Goal: Task Accomplishment & Management: Manage account settings

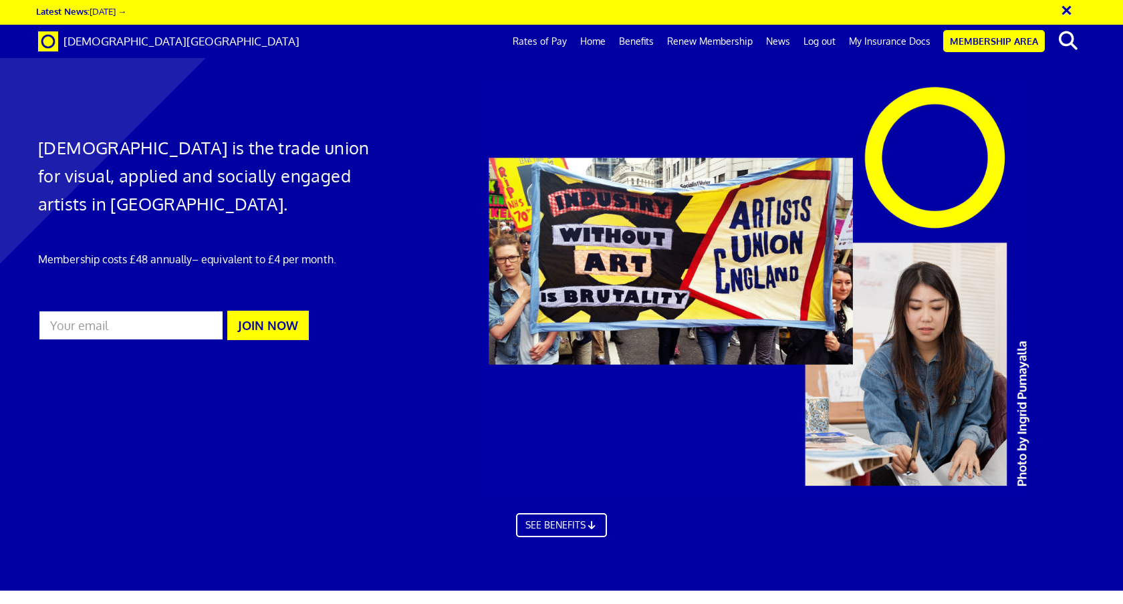
scroll to position [0, 14]
click at [1010, 48] on link "Membership Area" at bounding box center [994, 41] width 102 height 22
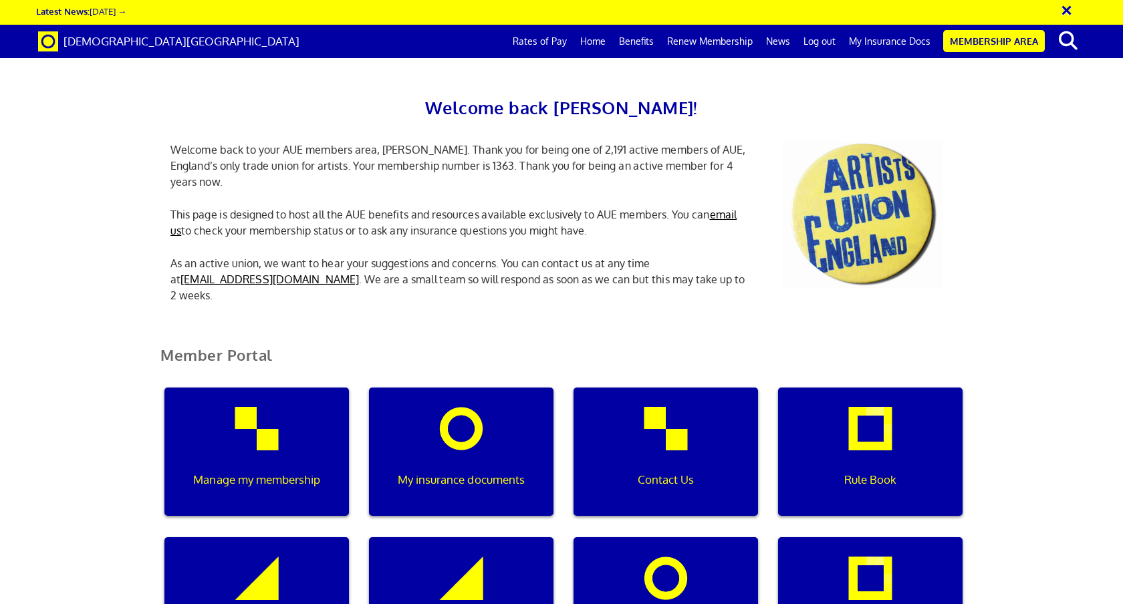
scroll to position [151, 0]
click at [299, 388] on div "Manage my membership" at bounding box center [256, 452] width 184 height 128
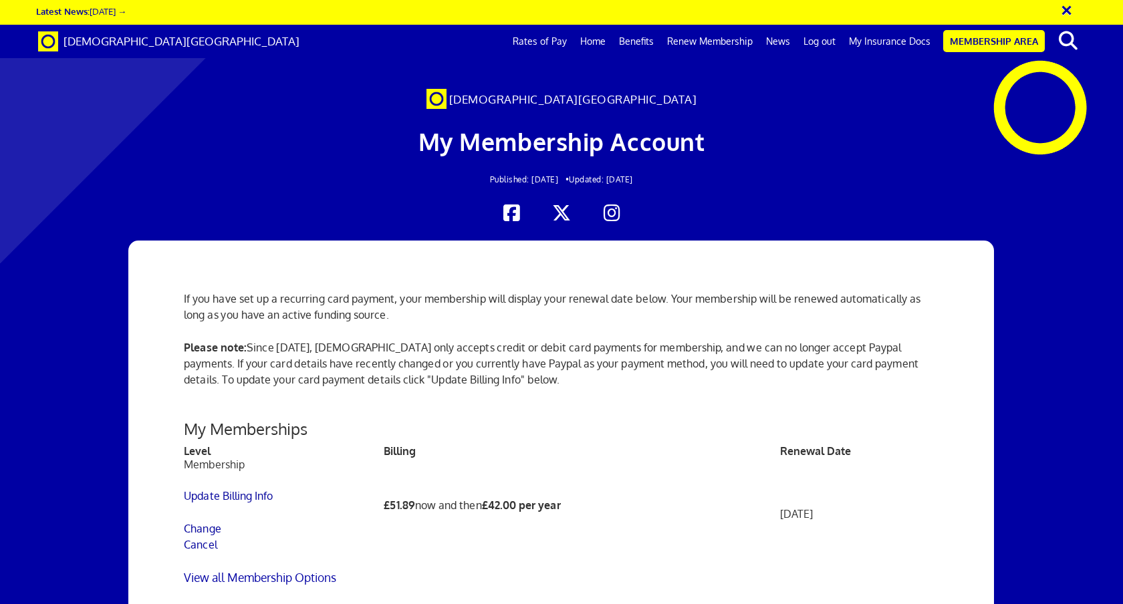
scroll to position [138, 0]
click at [226, 489] on link "Update Billing Info" at bounding box center [228, 495] width 89 height 13
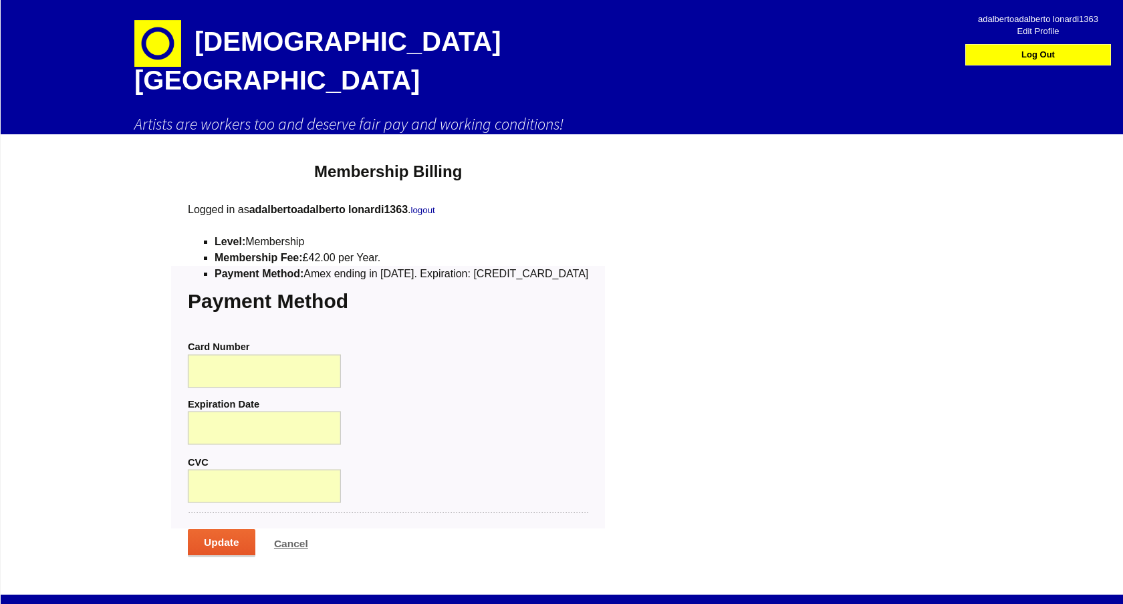
click at [225, 529] on input "Update" at bounding box center [222, 543] width 68 height 28
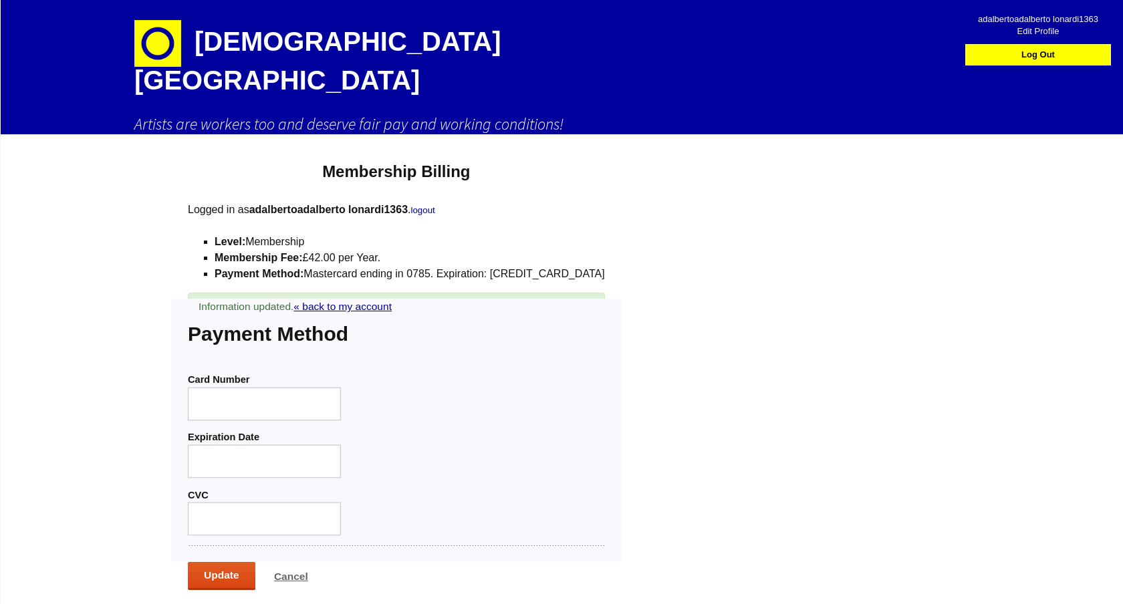
click at [232, 45] on h1 "[DEMOGRAPHIC_DATA][GEOGRAPHIC_DATA]" at bounding box center [368, 57] width 468 height 114
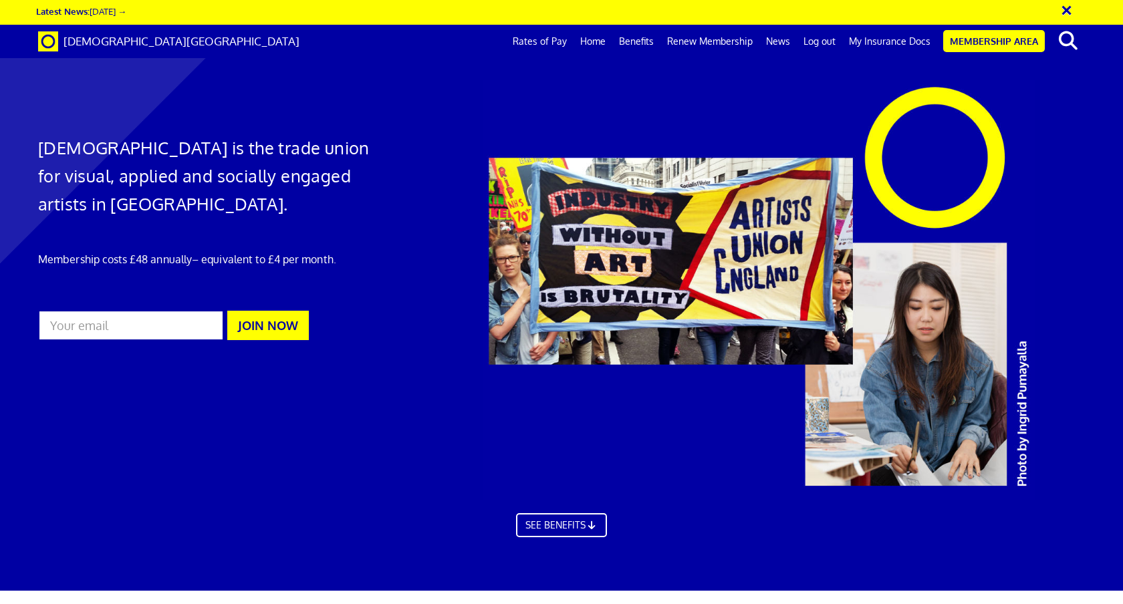
scroll to position [0, 14]
click at [985, 42] on link "Membership Area" at bounding box center [994, 41] width 102 height 22
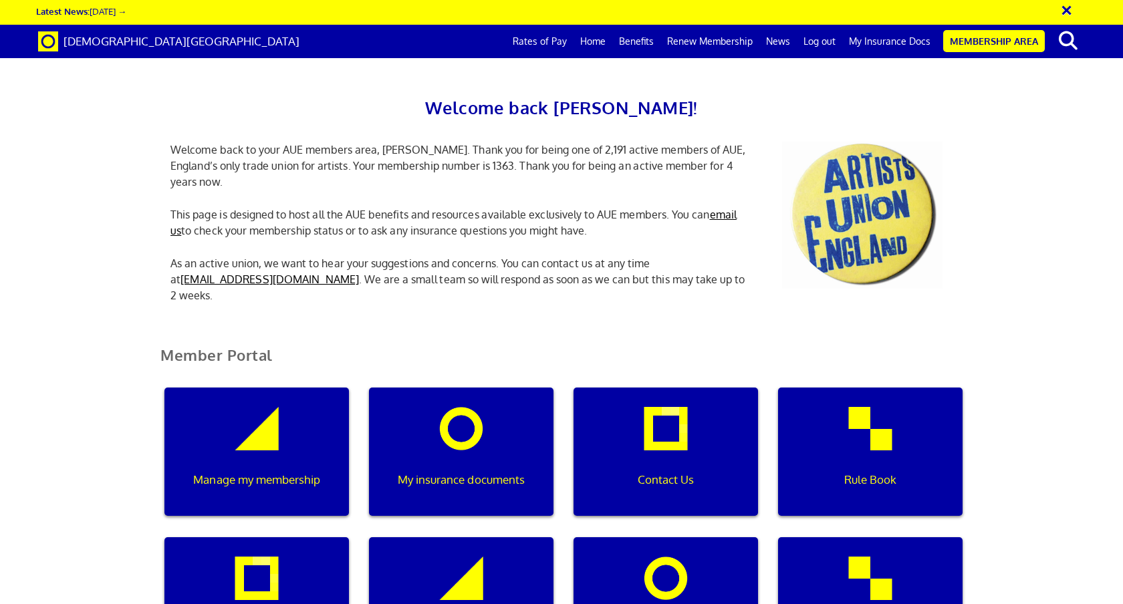
scroll to position [0, 4]
click at [291, 388] on div "Manage my membership" at bounding box center [256, 452] width 184 height 128
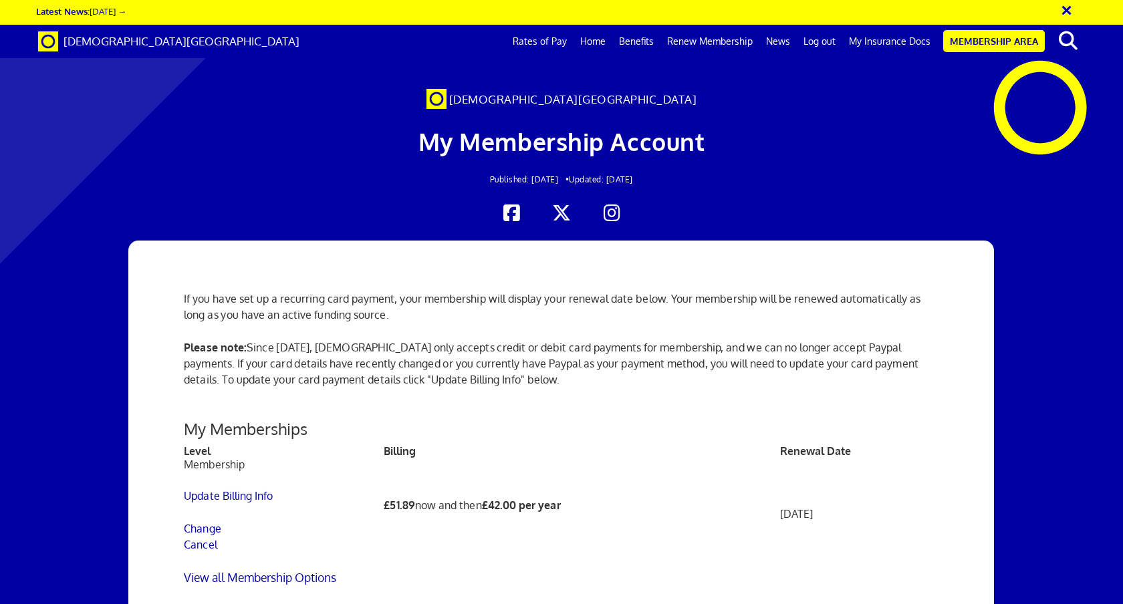
scroll to position [141, 0]
click at [257, 489] on link "Update Billing Info" at bounding box center [228, 495] width 89 height 13
